Goal: Task Accomplishment & Management: Manage account settings

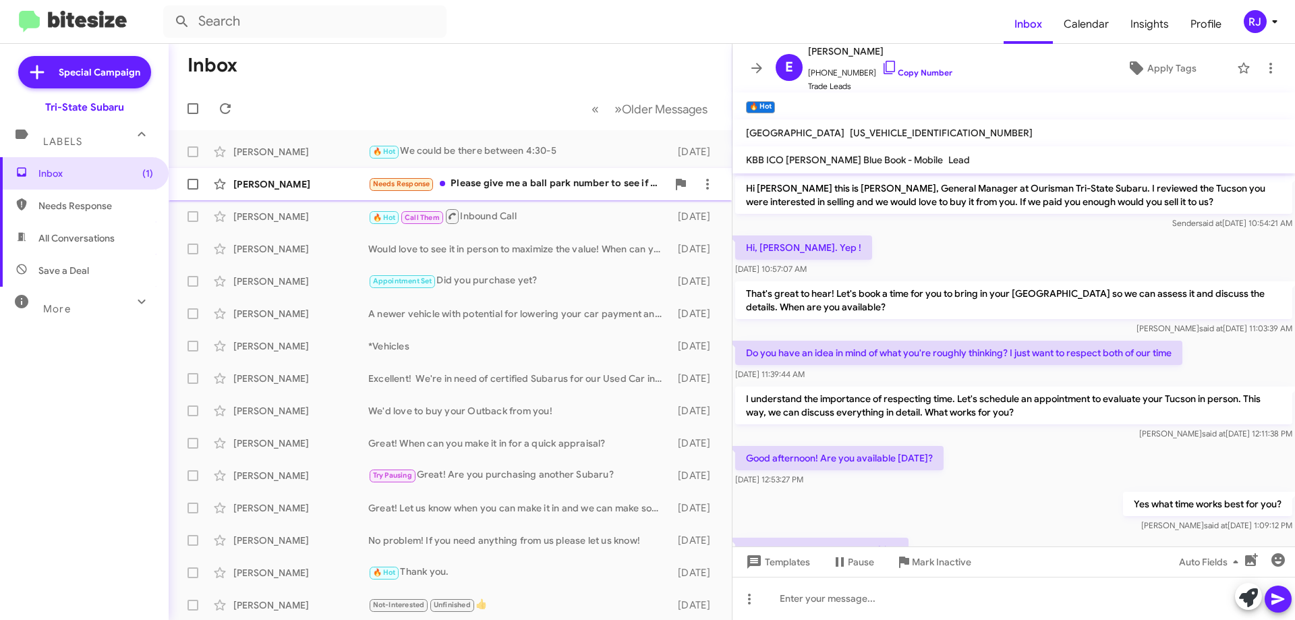
click at [562, 185] on div "Needs Response Please give me a ball park number to see if moving forward might…" at bounding box center [517, 184] width 299 height 16
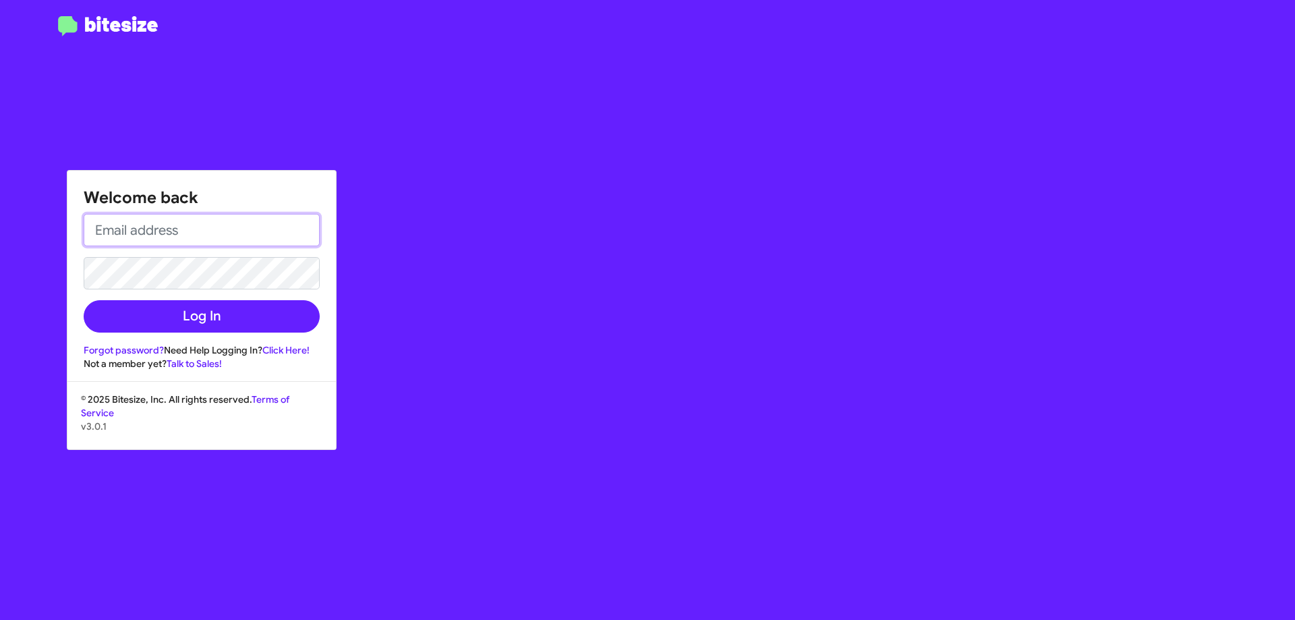
type input "[EMAIL_ADDRESS][DOMAIN_NAME]"
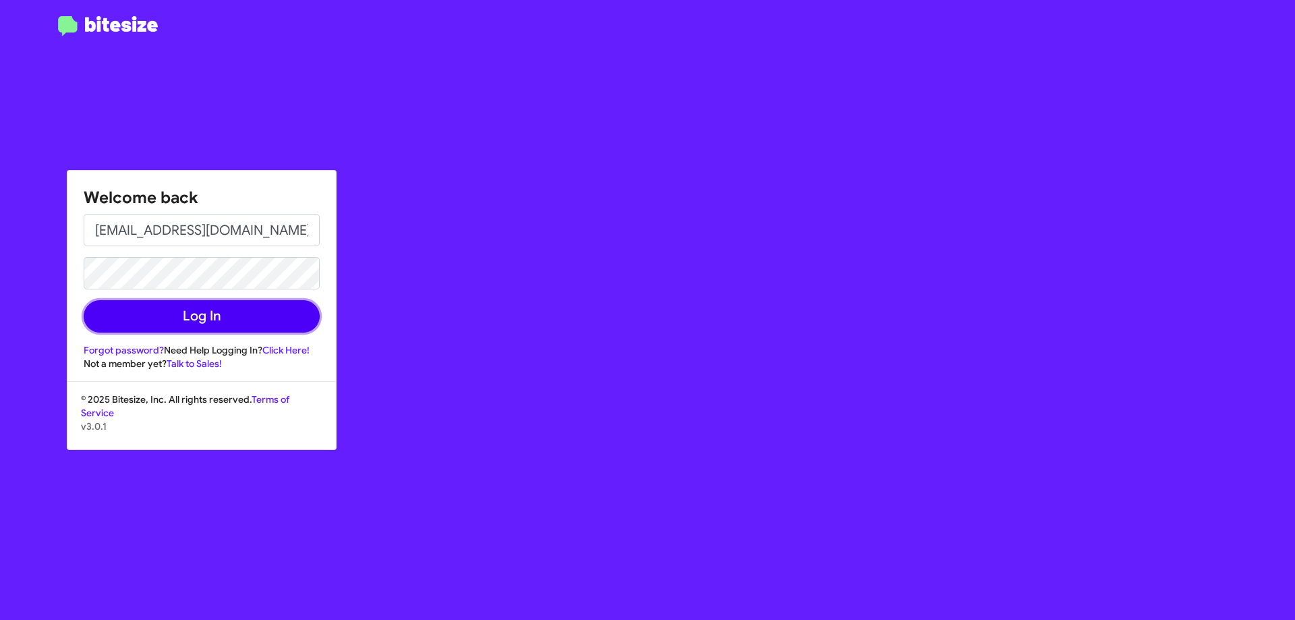
click at [211, 327] on button "Log In" at bounding box center [202, 316] width 236 height 32
